Goal: Communication & Community: Answer question/provide support

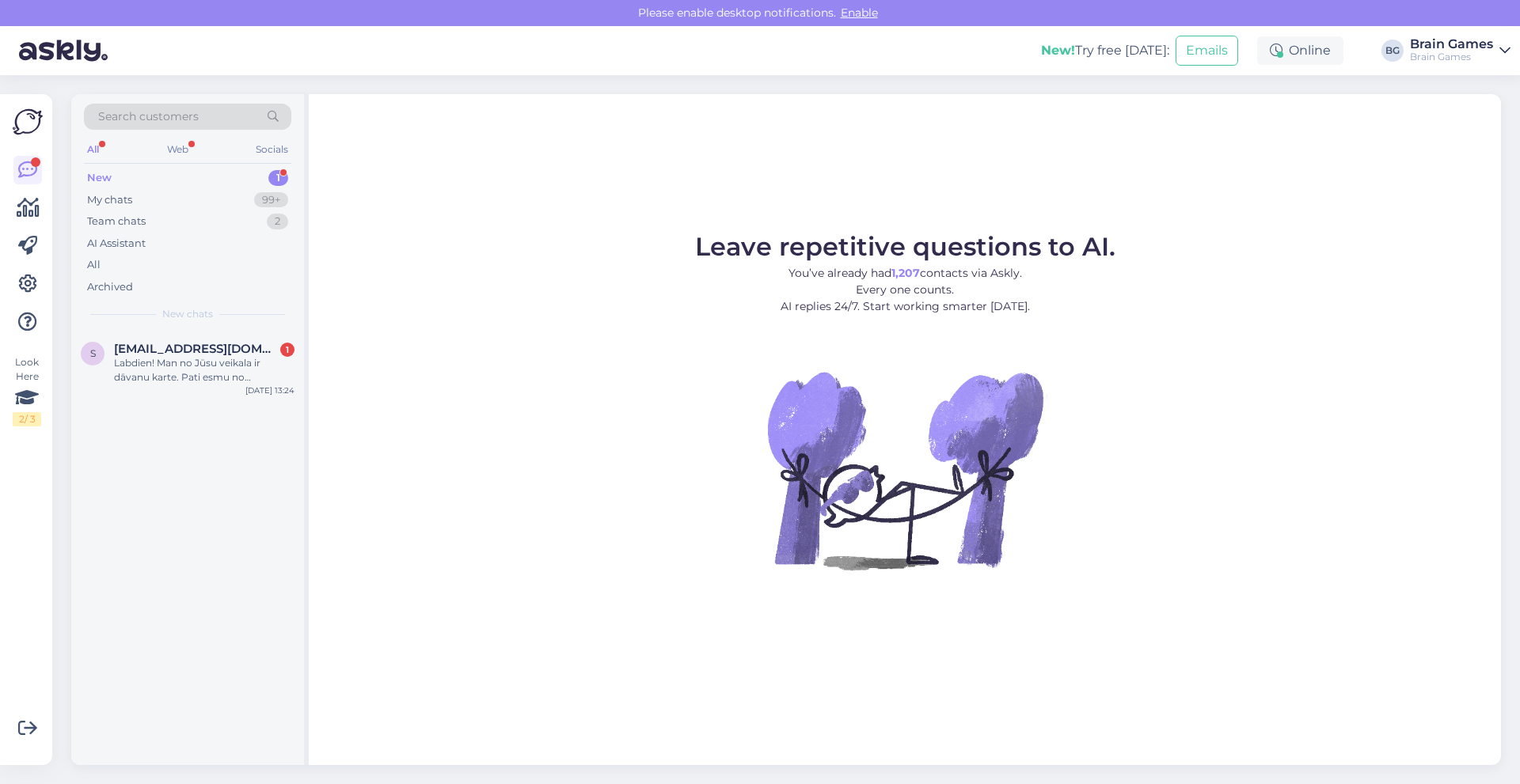
click at [207, 179] on div "New 1" at bounding box center [187, 178] width 208 height 23
click at [199, 344] on span "[EMAIL_ADDRESS][DOMAIN_NAME]" at bounding box center [196, 349] width 164 height 14
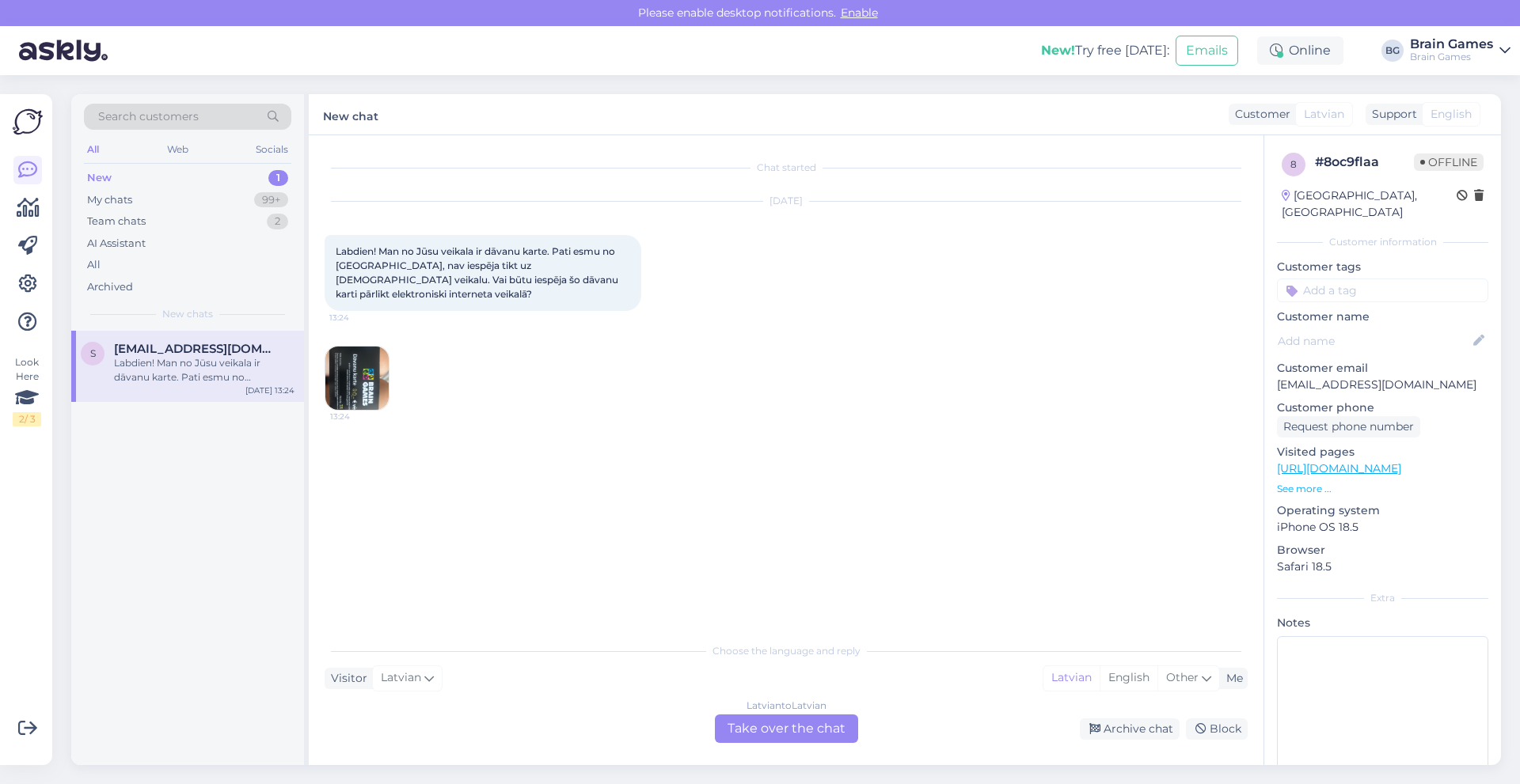
click at [364, 367] on img at bounding box center [357, 378] width 63 height 63
click at [754, 726] on div "Latvian to Latvian Take over the chat" at bounding box center [787, 729] width 144 height 29
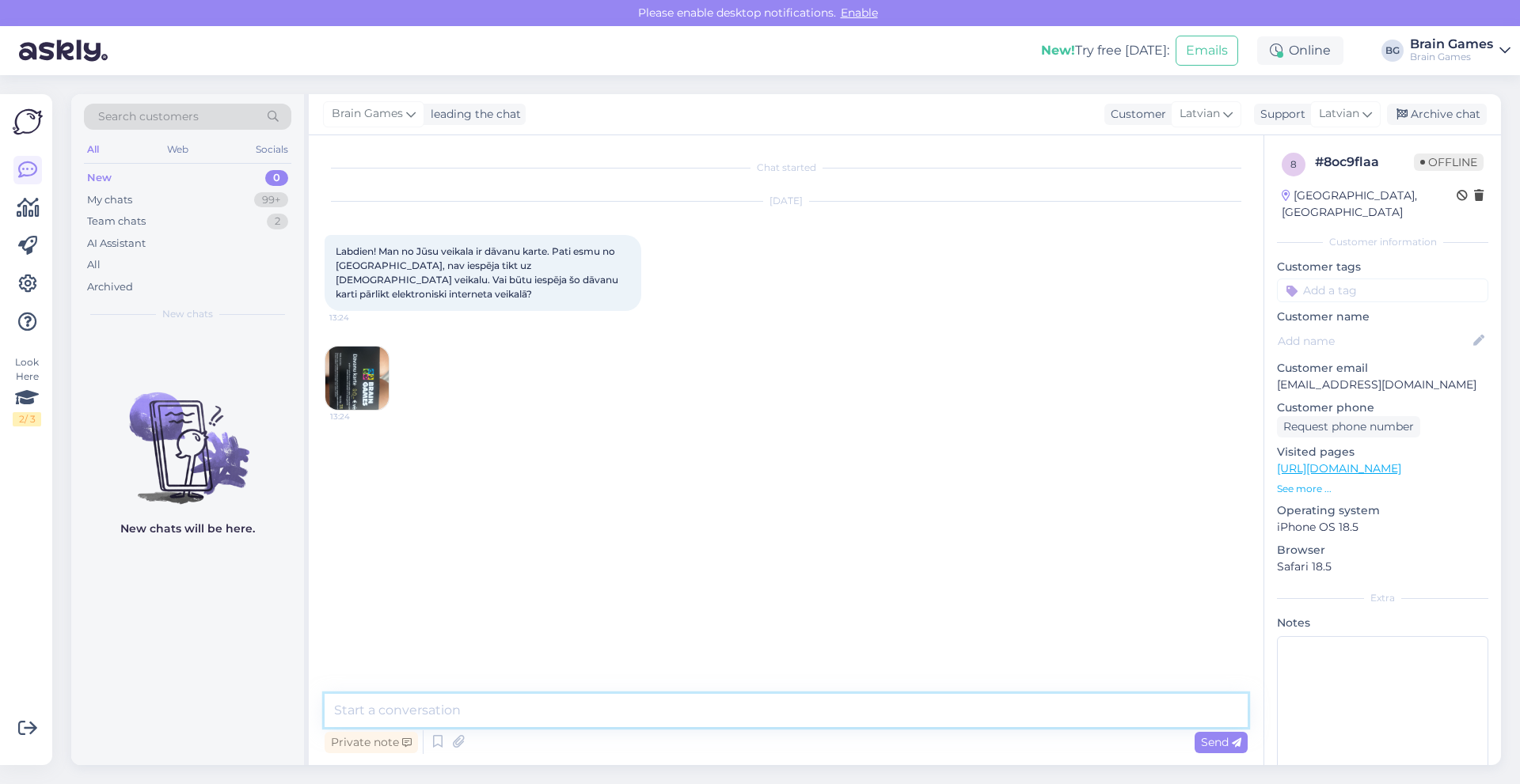
click at [400, 708] on textarea at bounding box center [786, 711] width 923 height 33
click at [1400, 377] on p "[EMAIL_ADDRESS][DOMAIN_NAME]" at bounding box center [1382, 385] width 212 height 17
copy p "[EMAIL_ADDRESS][DOMAIN_NAME]"
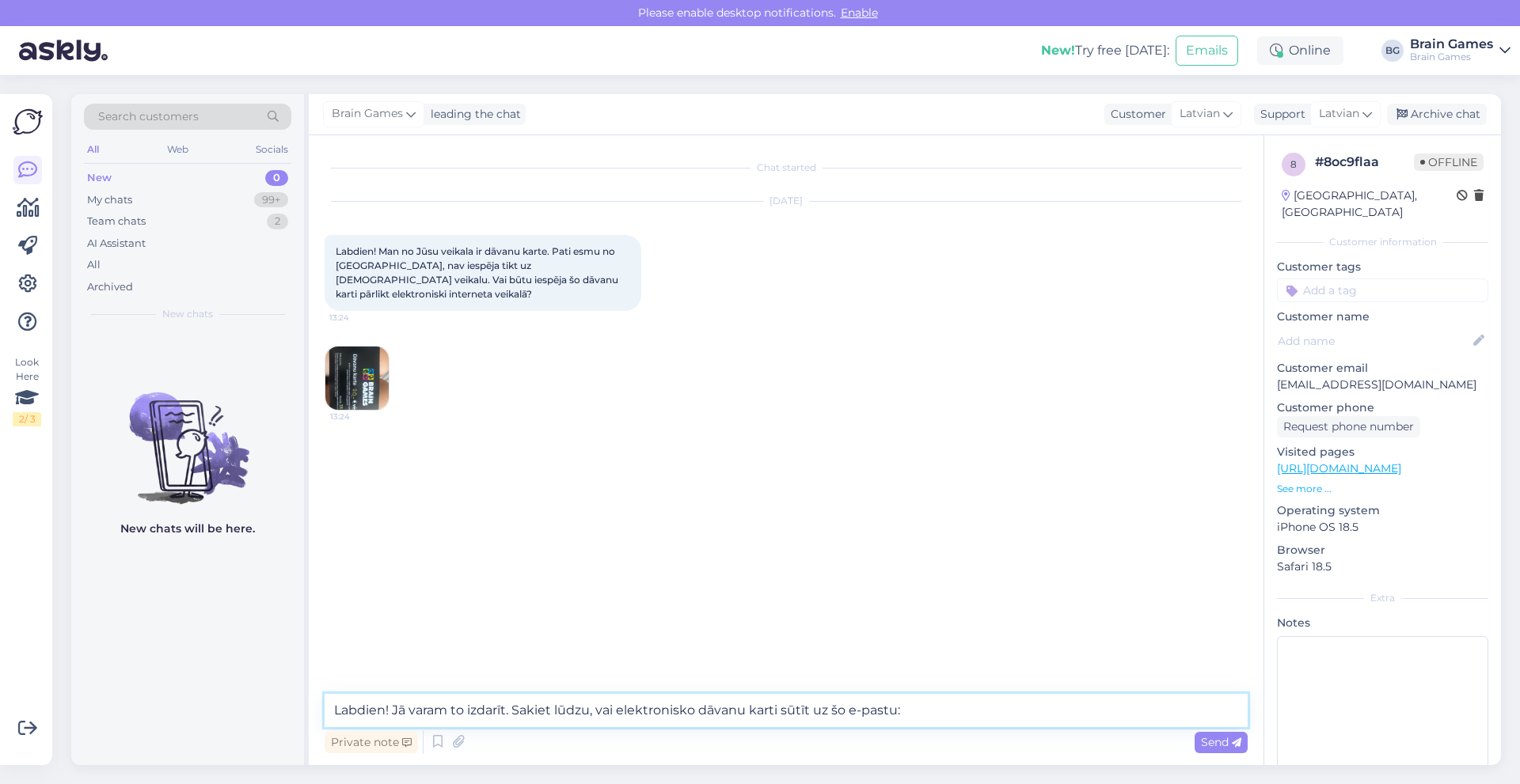
click at [968, 710] on textarea "Labdien! Jā varam to izdarīt. Sakiet lūdzu, vai elektronisko dāvanu karti sūtīt…" at bounding box center [786, 711] width 923 height 33
paste textarea "[EMAIL_ADDRESS][DOMAIN_NAME]"
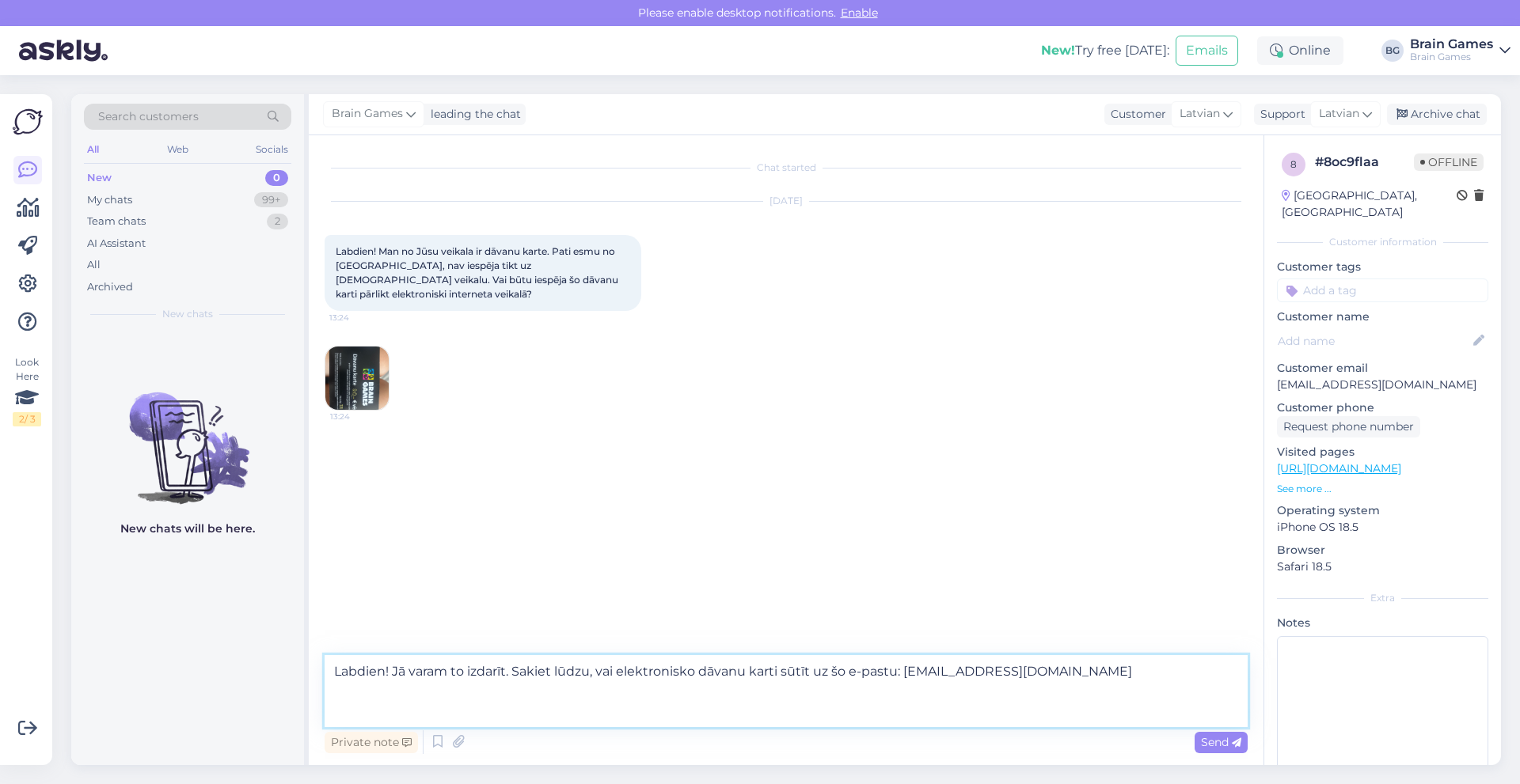
type textarea "Labdien! Jā varam to izdarīt. Sakiet lūdzu, vai elektronisko dāvanu karti sūtīt…"
